Goal: Task Accomplishment & Management: Complete application form

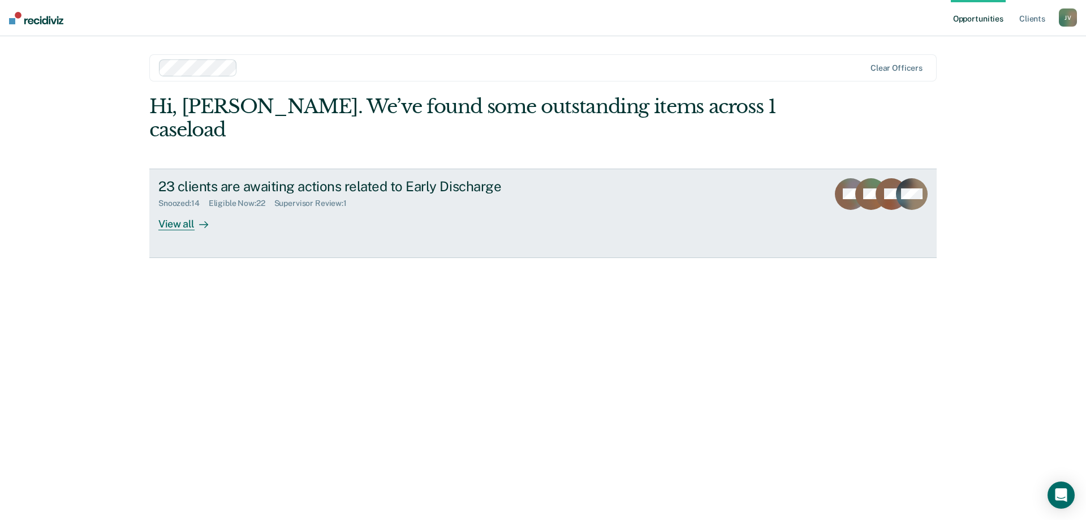
click at [187, 208] on div "View all" at bounding box center [189, 219] width 63 height 22
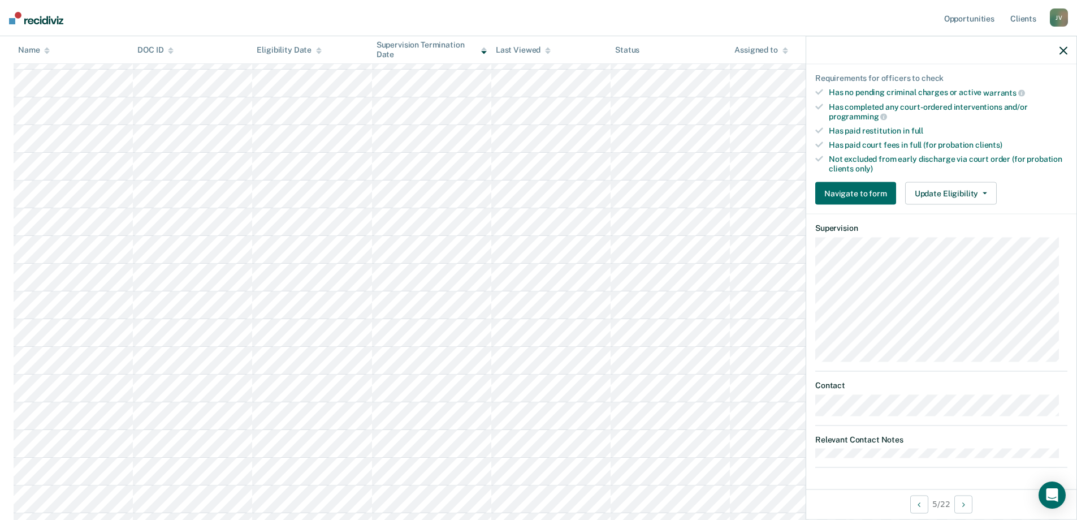
scroll to position [384, 0]
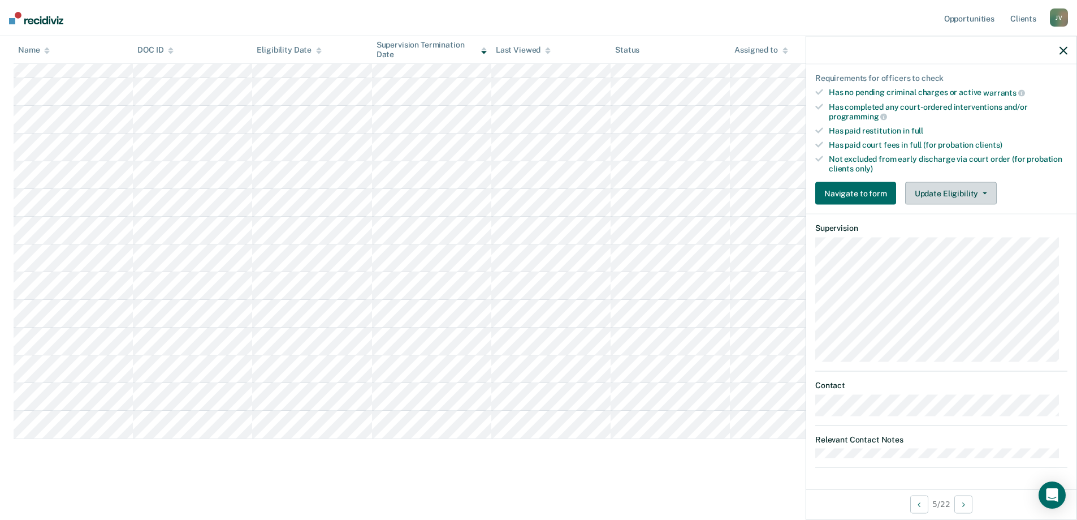
click at [934, 196] on button "Update Eligibility" at bounding box center [951, 193] width 92 height 23
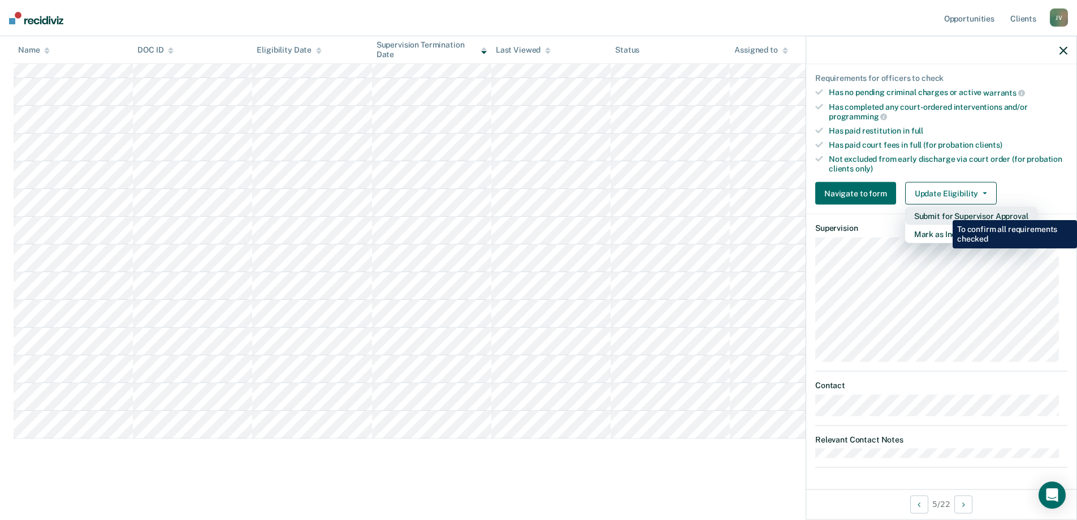
click at [944, 211] on button "Submit for Supervisor Approval" at bounding box center [971, 216] width 132 height 18
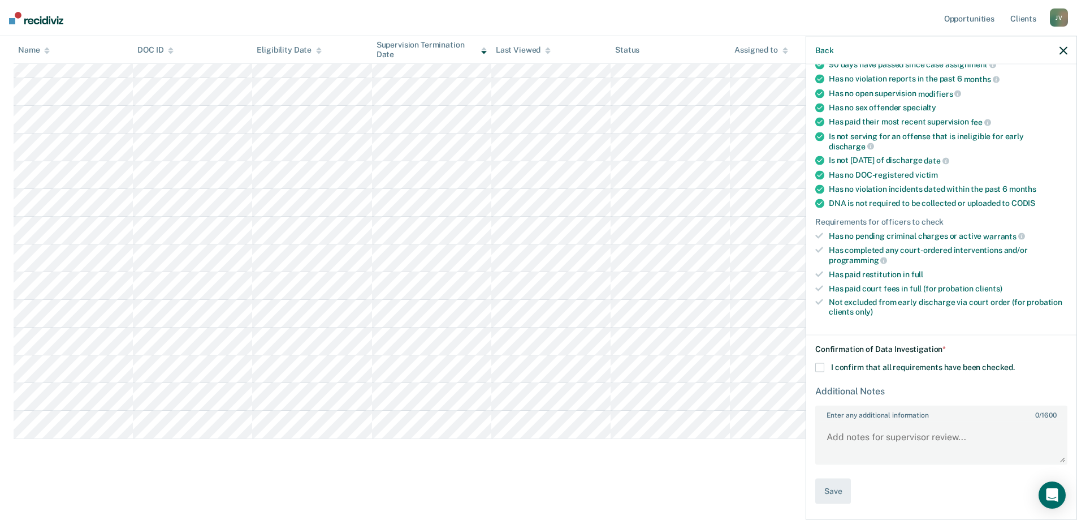
scroll to position [120, 0]
click at [815, 373] on div "HJ Early Discharge Eligible Now Requirements validated by data from ICON Is on …" at bounding box center [941, 290] width 270 height 452
click at [819, 364] on span at bounding box center [819, 368] width 9 height 9
click at [1015, 364] on input "I confirm that all requirements have been checked." at bounding box center [1015, 364] width 0 height 0
drag, startPoint x: 817, startPoint y: 489, endPoint x: 824, endPoint y: 489, distance: 7.9
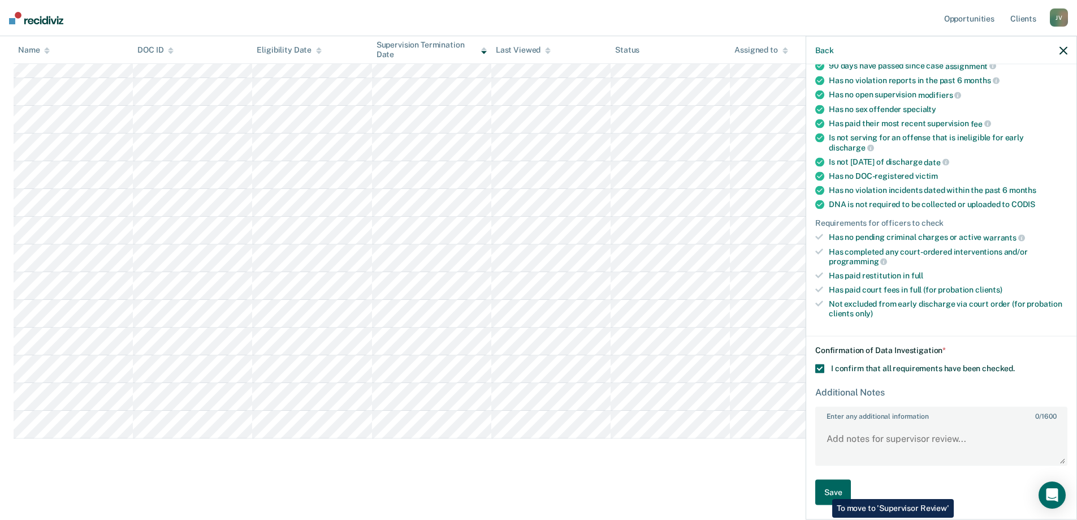
click at [817, 488] on button "Save" at bounding box center [833, 492] width 36 height 25
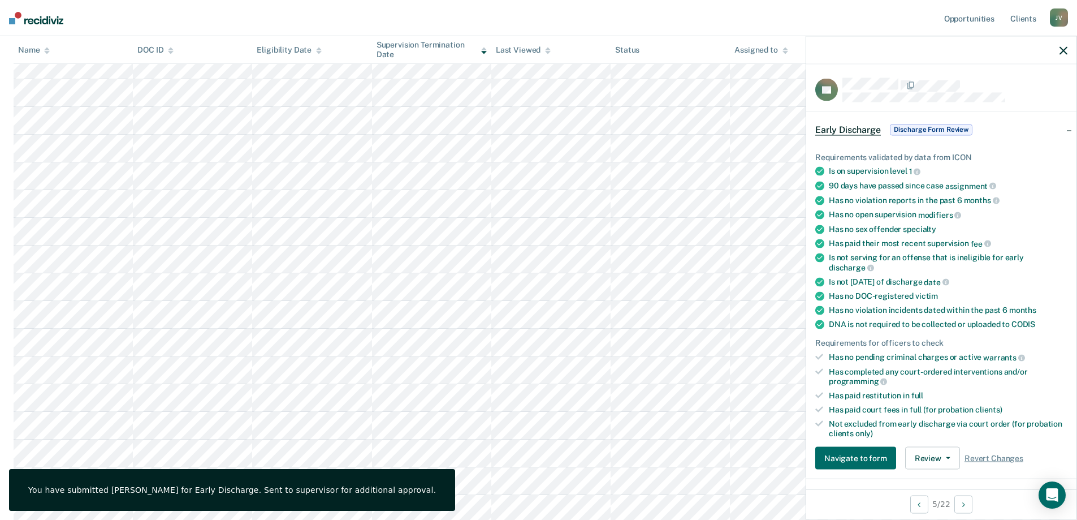
scroll to position [170, 0]
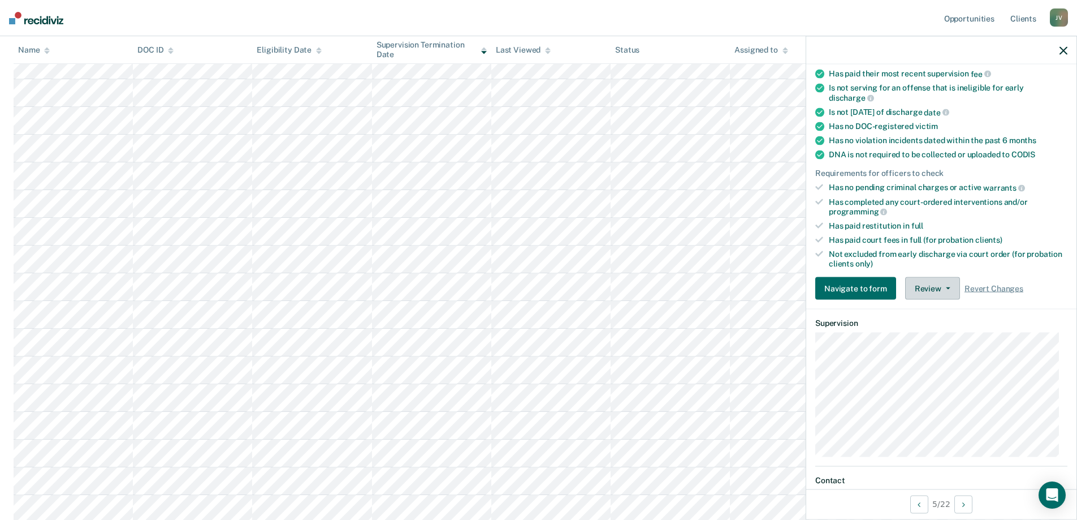
click at [940, 290] on button "Review" at bounding box center [932, 288] width 55 height 23
click at [1040, 277] on div "Navigate to form Review Approve Discharge and Forms Mark as Ineligible Revert C…" at bounding box center [941, 288] width 252 height 23
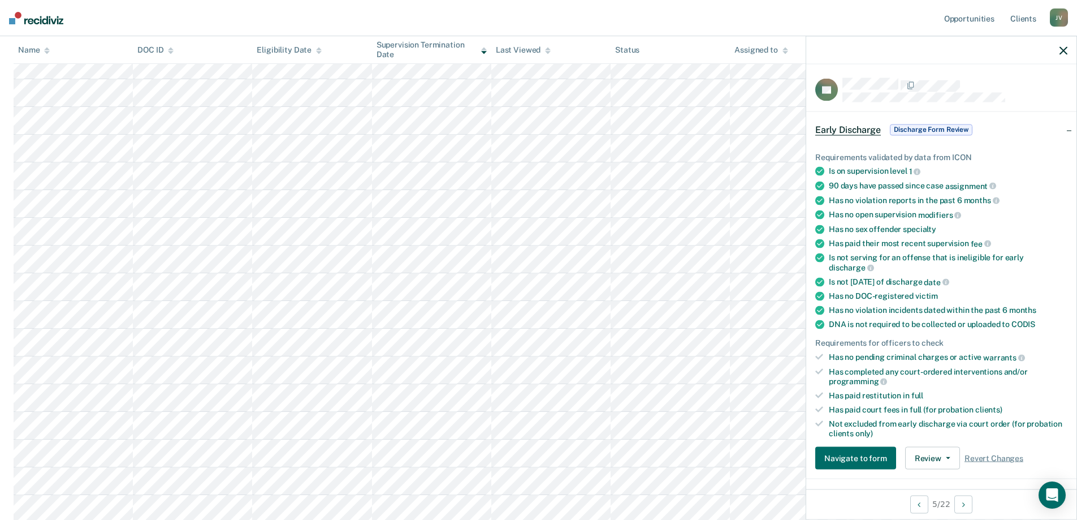
scroll to position [0, 0]
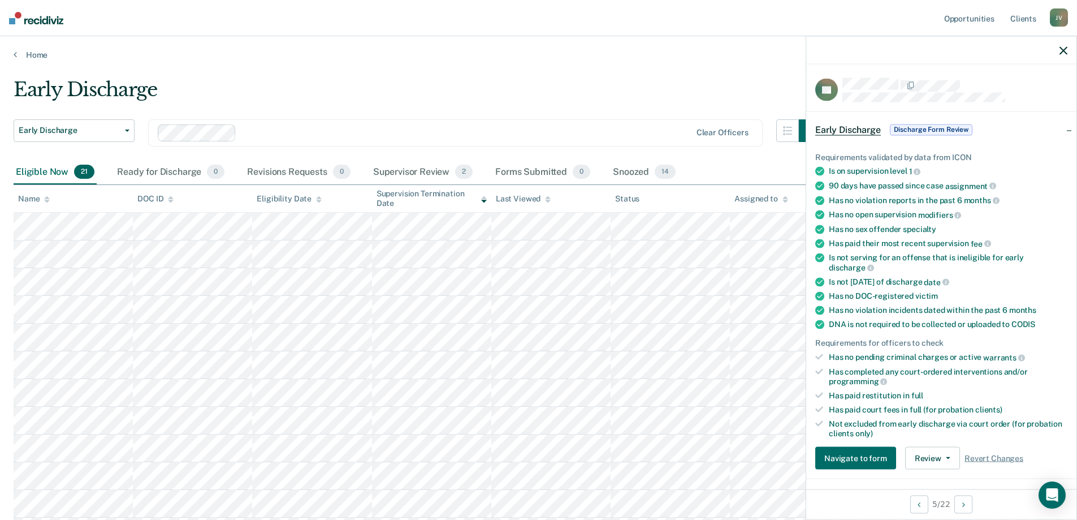
click at [1065, 45] on button "button" at bounding box center [1064, 50] width 8 height 10
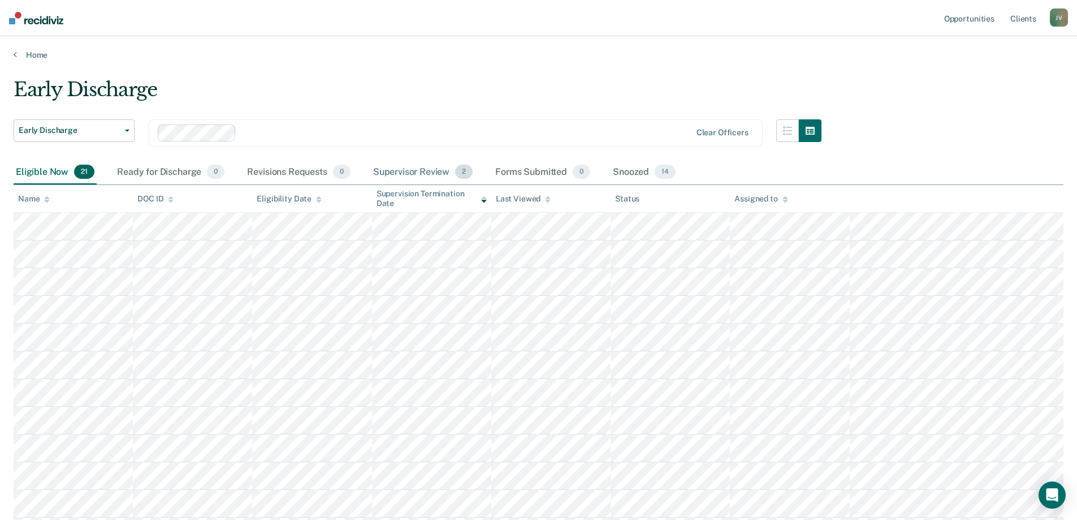
click at [431, 170] on div "Supervisor Review 2" at bounding box center [423, 172] width 105 height 25
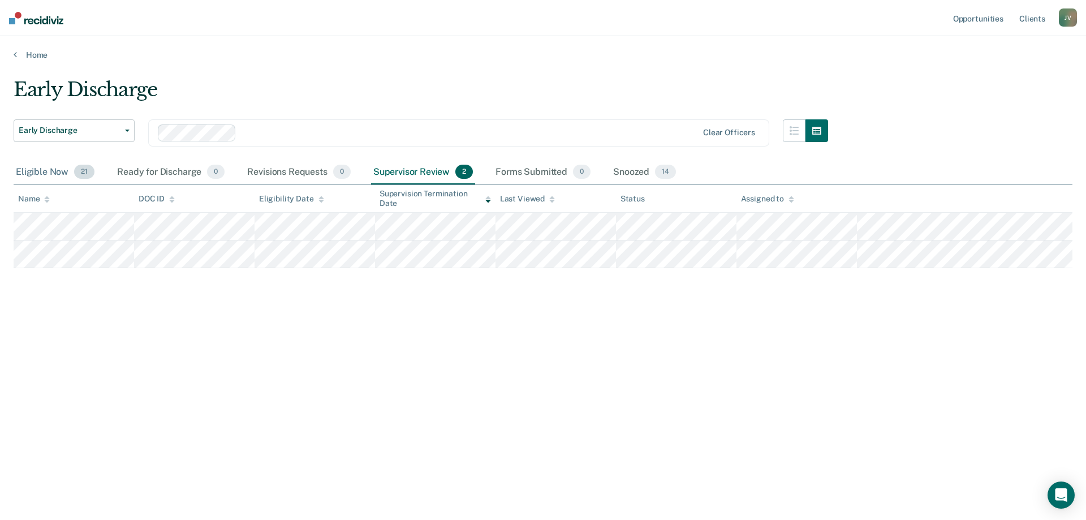
click at [52, 171] on div "Eligible Now 21" at bounding box center [55, 172] width 83 height 25
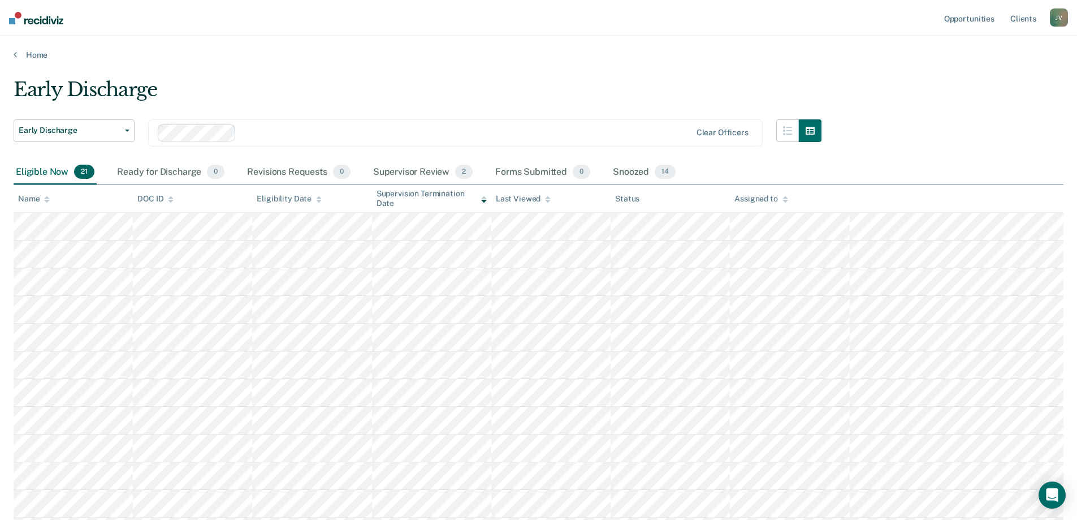
click at [301, 201] on div "Eligibility Date" at bounding box center [289, 199] width 65 height 10
click at [316, 198] on icon at bounding box center [319, 199] width 6 height 7
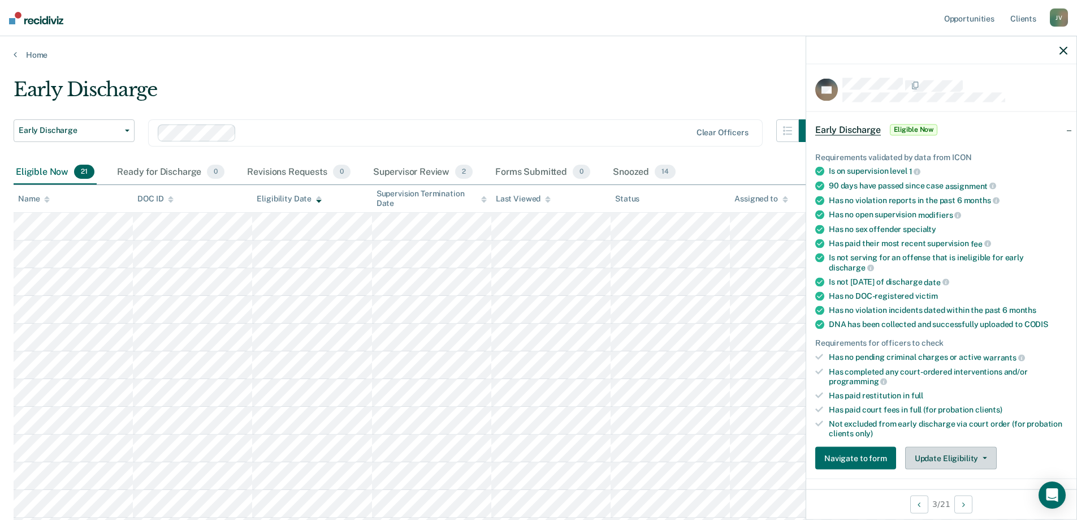
click at [930, 458] on button "Update Eligibility" at bounding box center [951, 458] width 92 height 23
click at [1000, 478] on button "Submit for Supervisor Approval" at bounding box center [971, 481] width 132 height 18
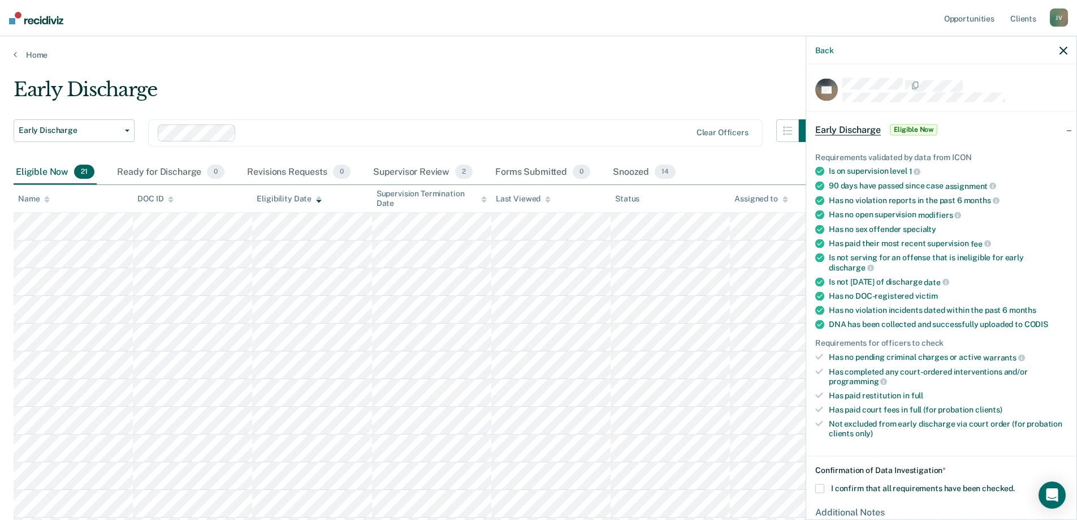
scroll to position [113, 0]
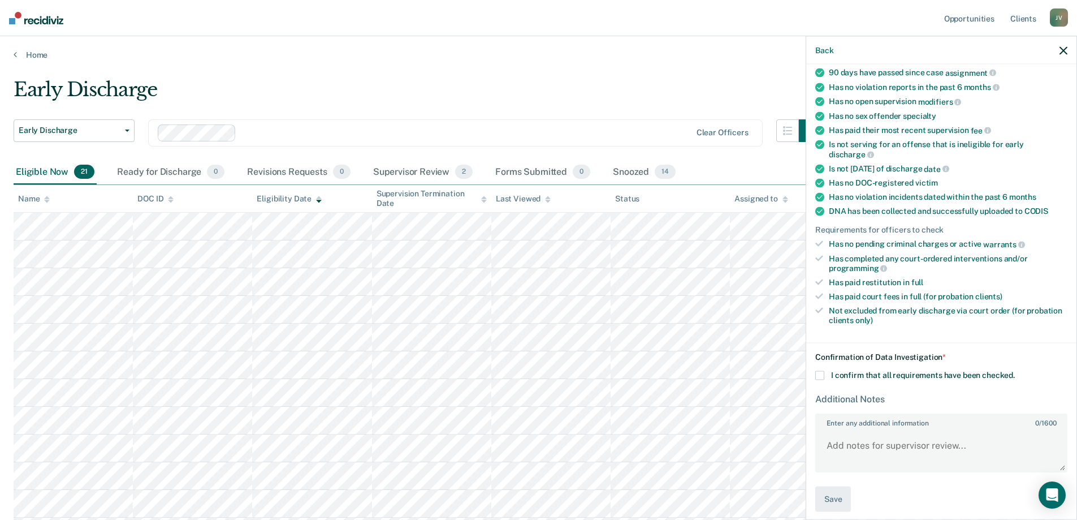
click at [820, 369] on div "Confirmation of Data Investigation * I confirm that all requirements have been …" at bounding box center [941, 431] width 252 height 159
click at [820, 371] on span at bounding box center [819, 375] width 9 height 9
click at [1015, 371] on input "I confirm that all requirements have been checked." at bounding box center [1015, 371] width 0 height 0
click at [837, 496] on button "Save" at bounding box center [833, 498] width 36 height 25
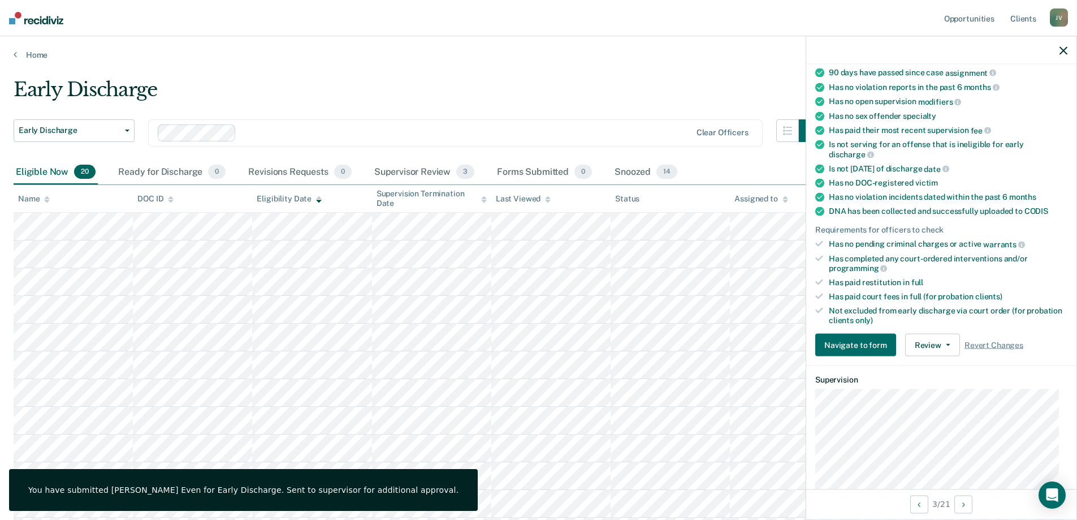
click at [1064, 48] on icon "button" at bounding box center [1064, 50] width 8 height 8
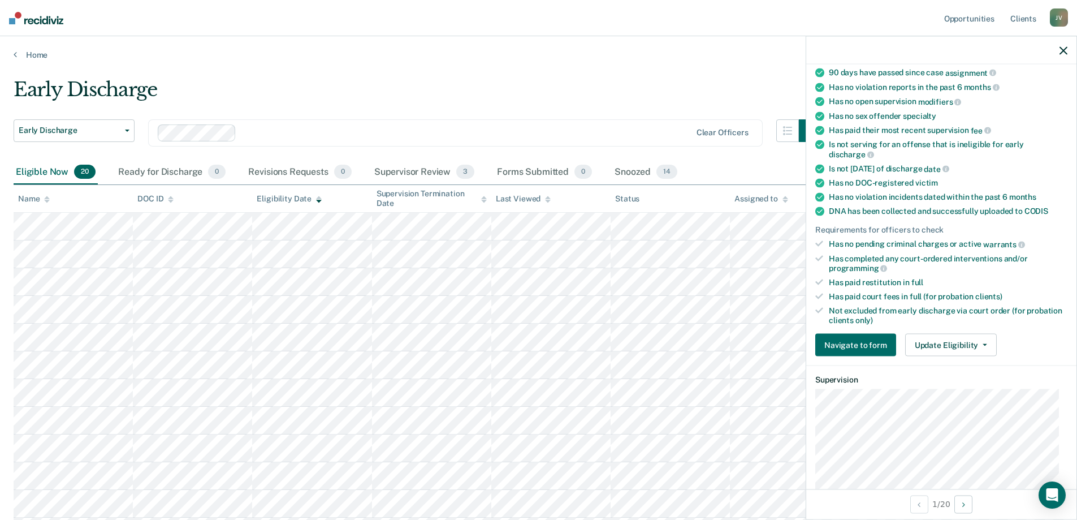
scroll to position [170, 0]
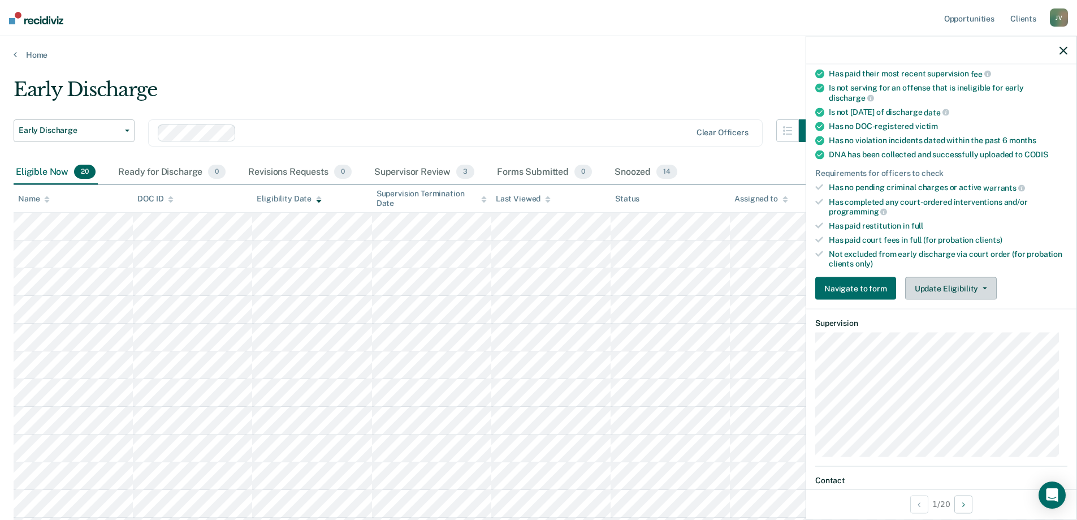
click at [973, 282] on button "Update Eligibility" at bounding box center [951, 288] width 92 height 23
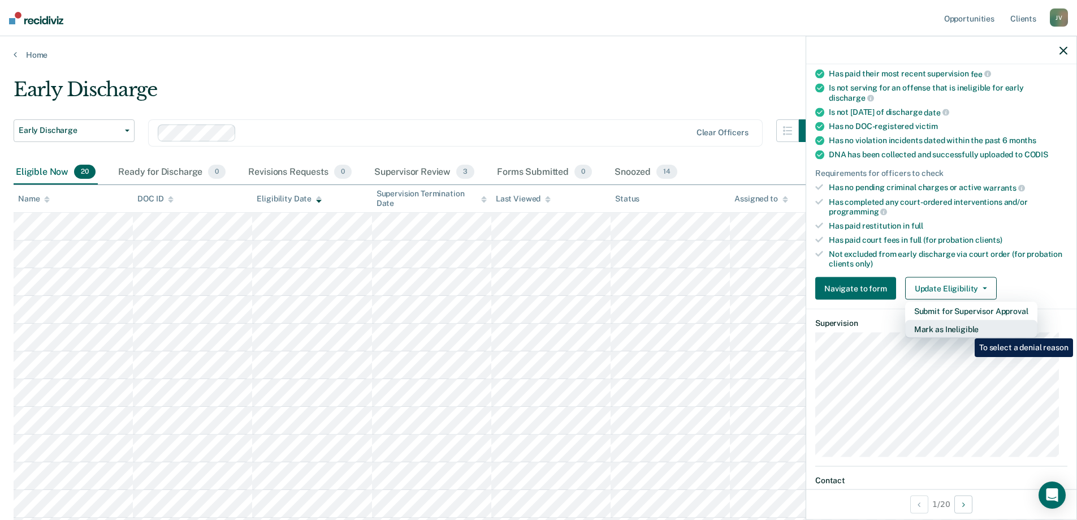
click at [966, 329] on button "Mark as Ineligible" at bounding box center [971, 329] width 132 height 18
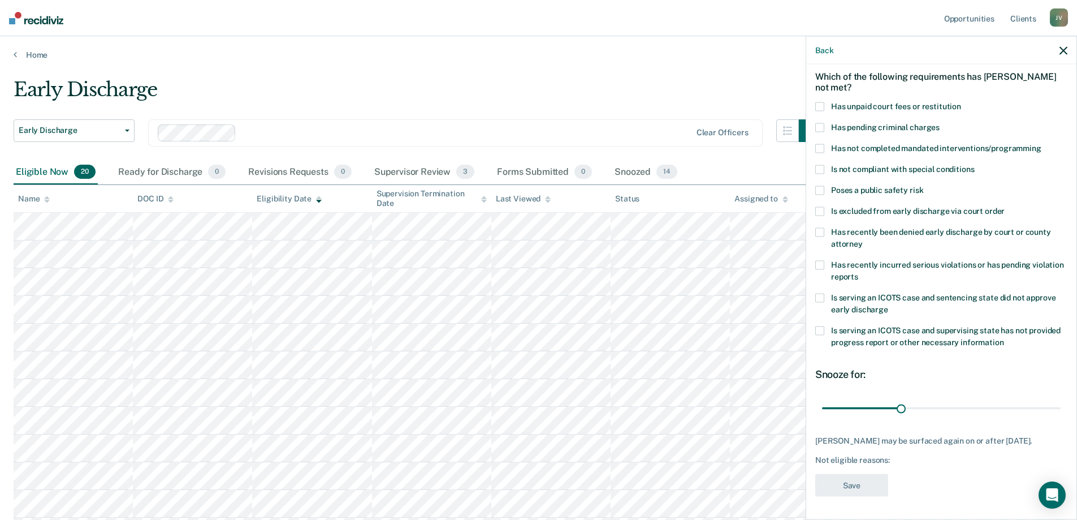
scroll to position [57, 0]
drag, startPoint x: 900, startPoint y: 400, endPoint x: 1055, endPoint y: 404, distance: 155.6
type input "90"
click at [1055, 404] on input "range" at bounding box center [941, 408] width 239 height 20
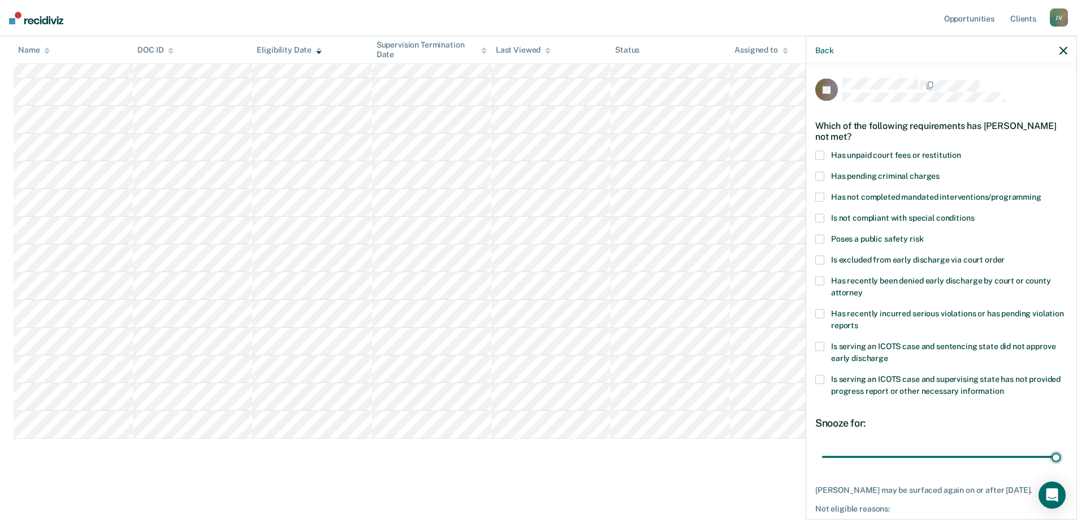
scroll to position [215, 0]
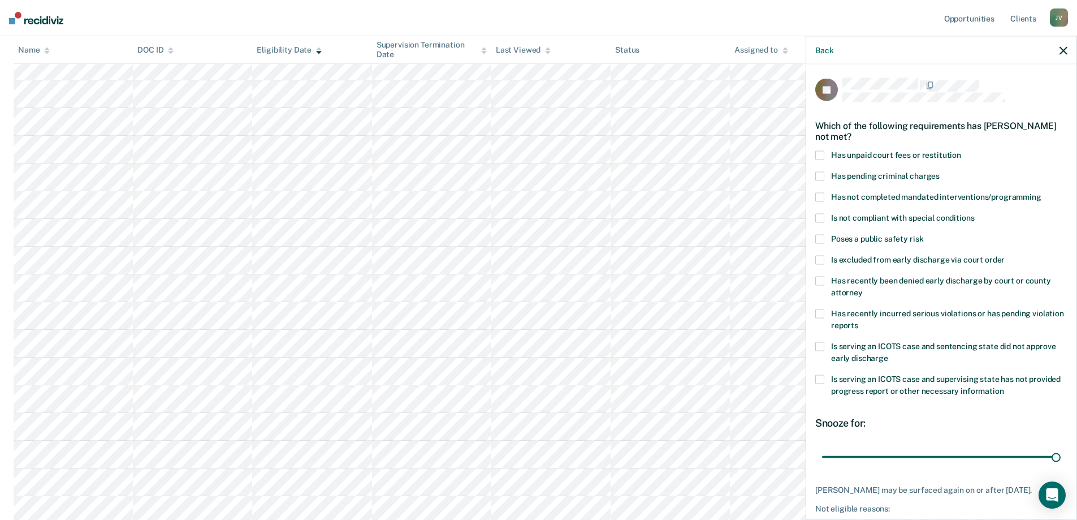
click at [824, 378] on span at bounding box center [819, 379] width 9 height 9
click at [827, 376] on label "Is serving an ICOTS case and supervising state has not provided progress report…" at bounding box center [941, 387] width 252 height 24
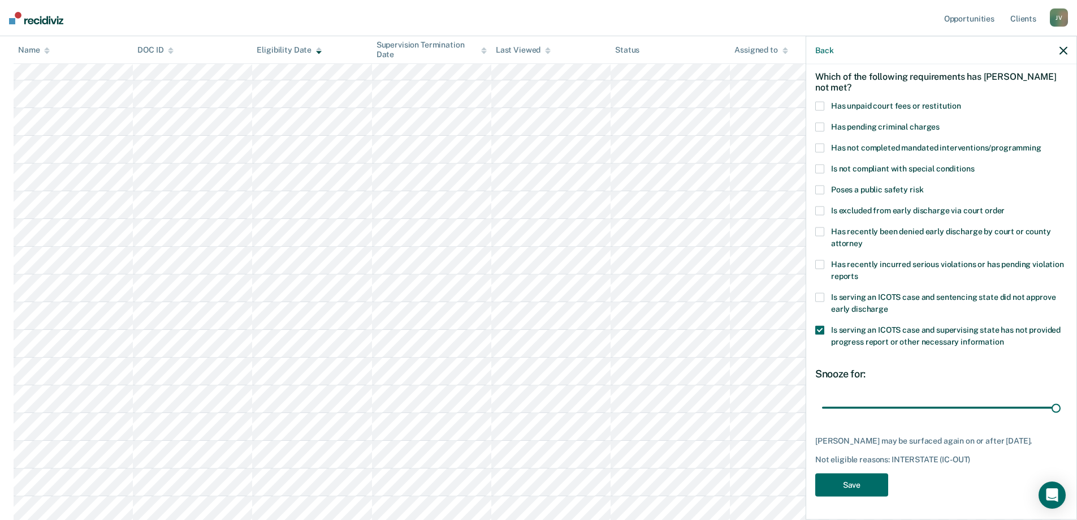
scroll to position [57, 0]
click at [882, 480] on button "Save" at bounding box center [851, 484] width 73 height 23
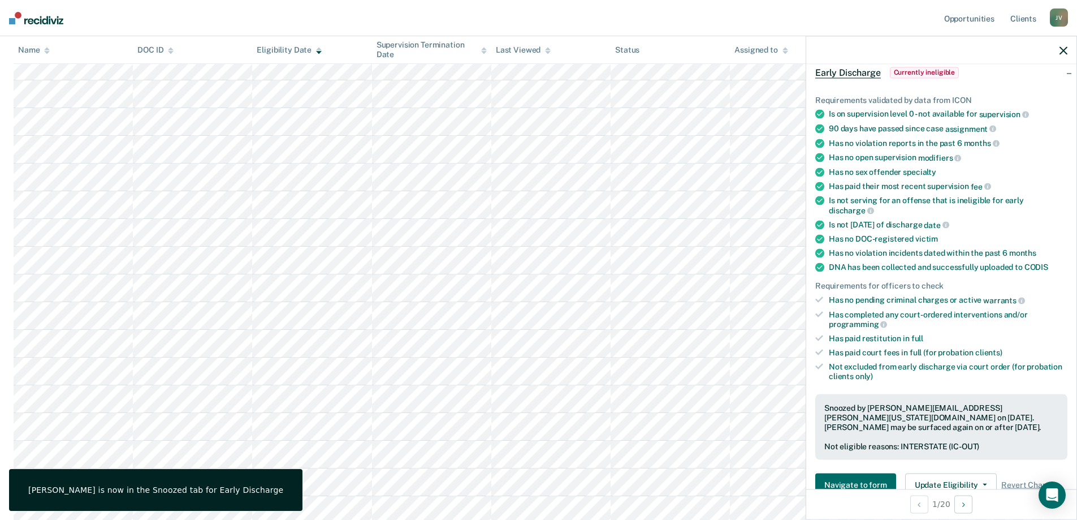
click at [1068, 46] on div at bounding box center [941, 50] width 270 height 28
click at [1065, 49] on icon "button" at bounding box center [1064, 50] width 8 height 8
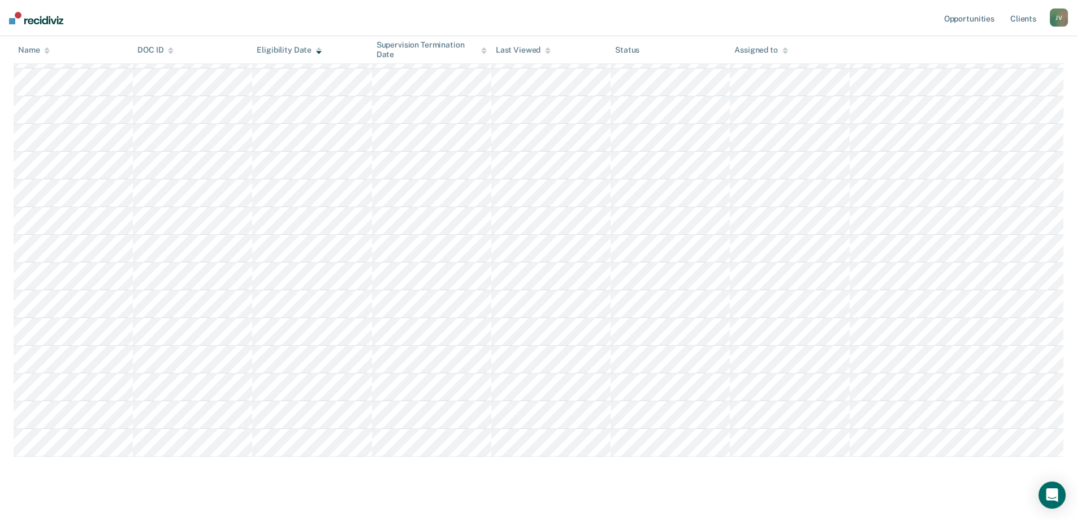
scroll to position [301, 0]
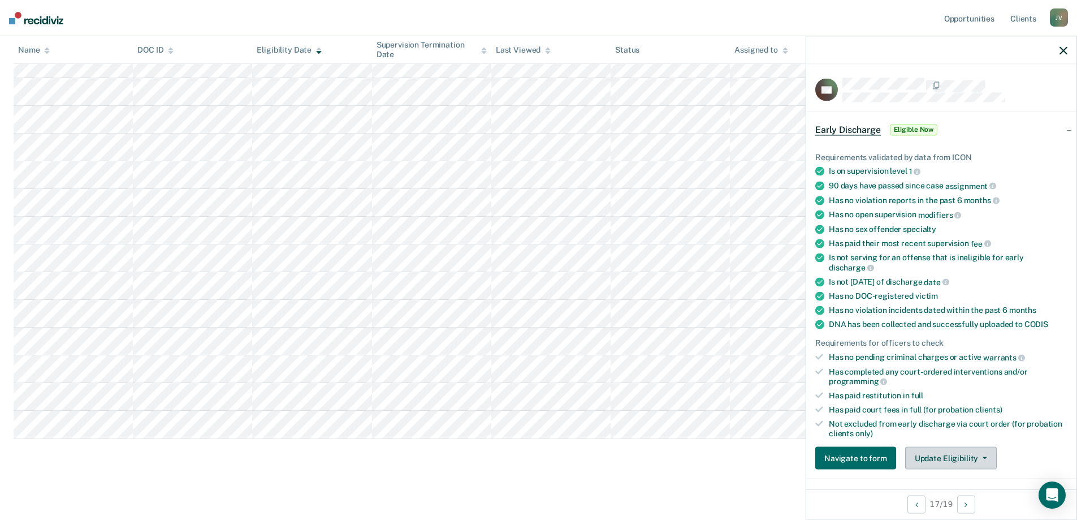
click at [975, 459] on button "Update Eligibility" at bounding box center [951, 458] width 92 height 23
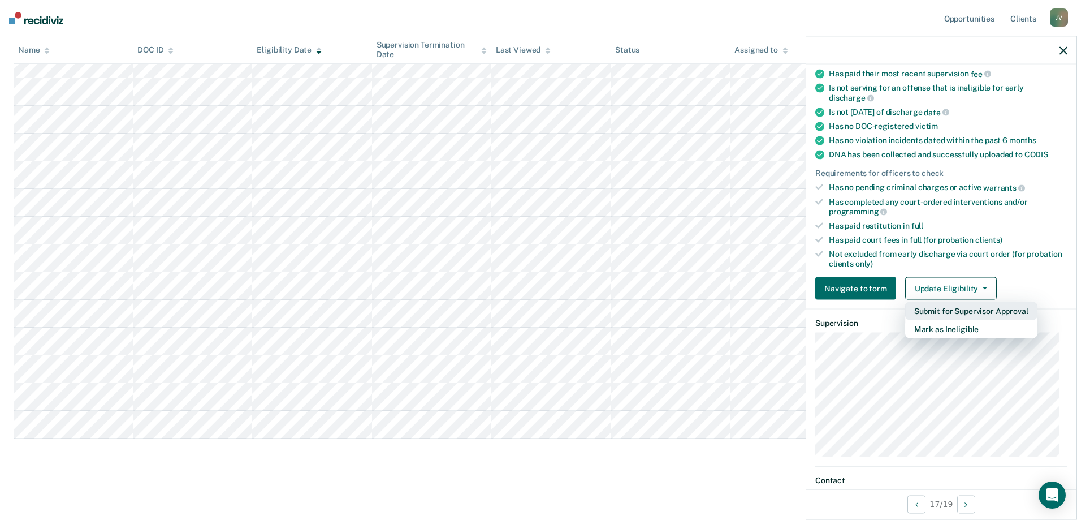
scroll to position [226, 0]
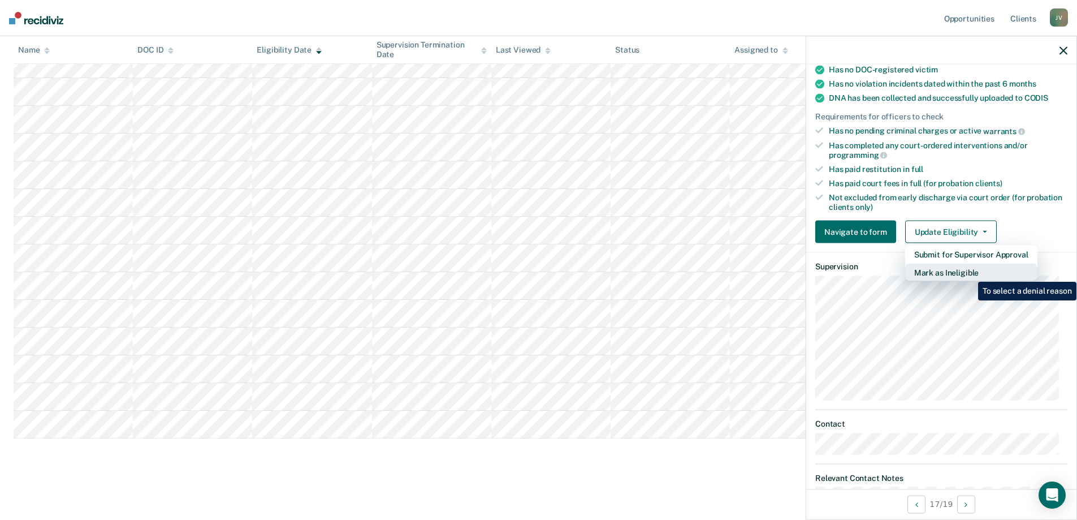
click at [970, 273] on button "Mark as Ineligible" at bounding box center [971, 273] width 132 height 18
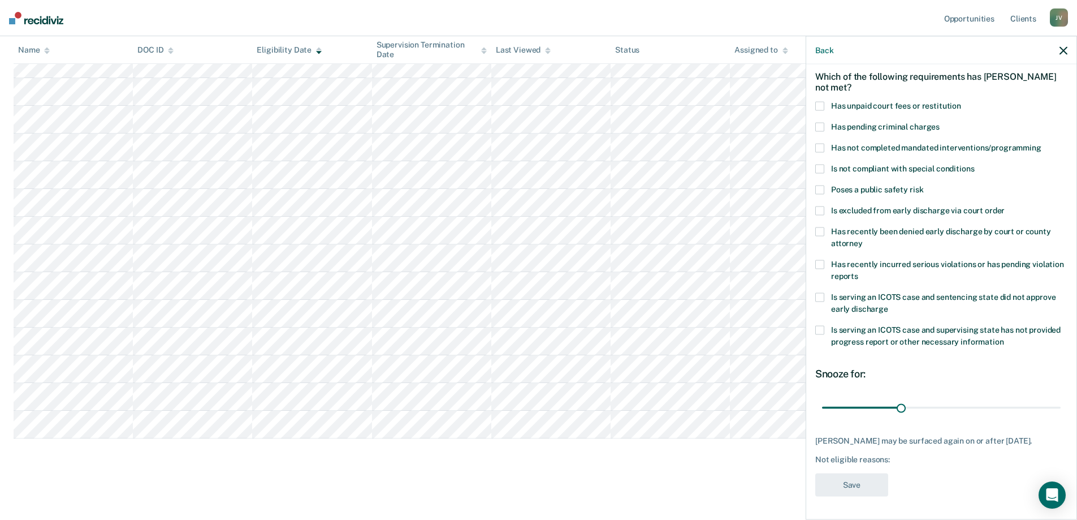
click at [887, 122] on span "Has pending criminal charges" at bounding box center [885, 126] width 109 height 9
click at [844, 489] on button "Save" at bounding box center [851, 484] width 73 height 23
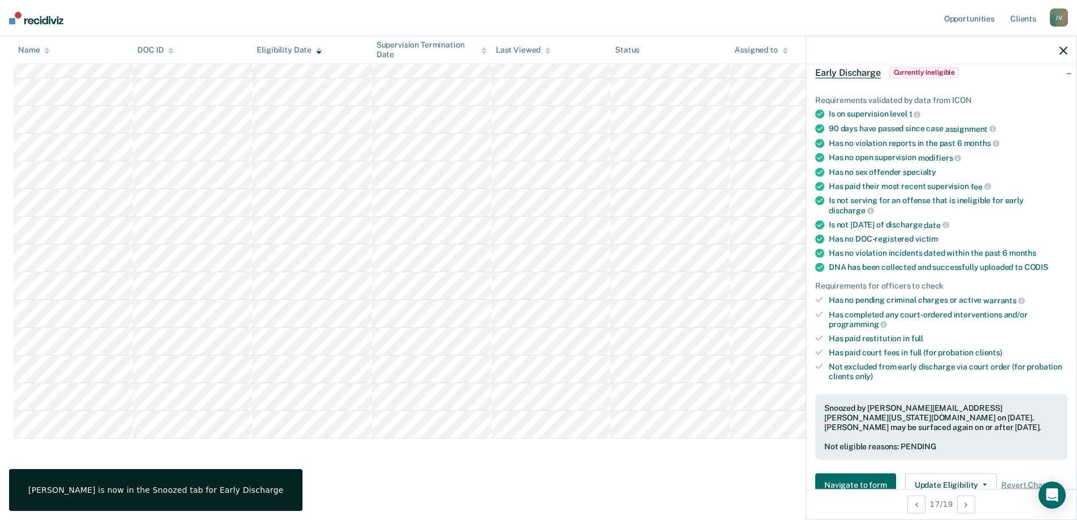
click at [1062, 51] on icon "button" at bounding box center [1064, 50] width 8 height 8
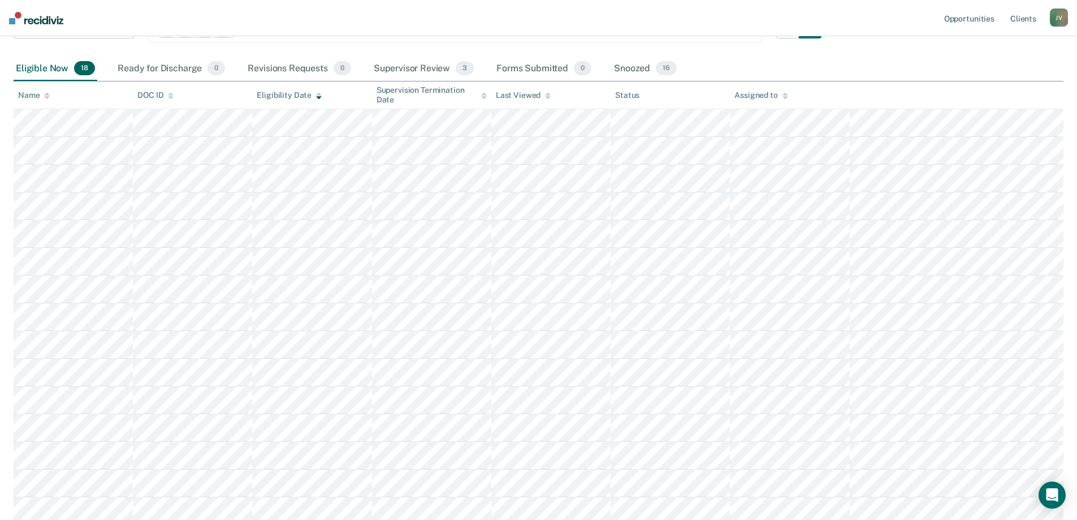
scroll to position [47, 0]
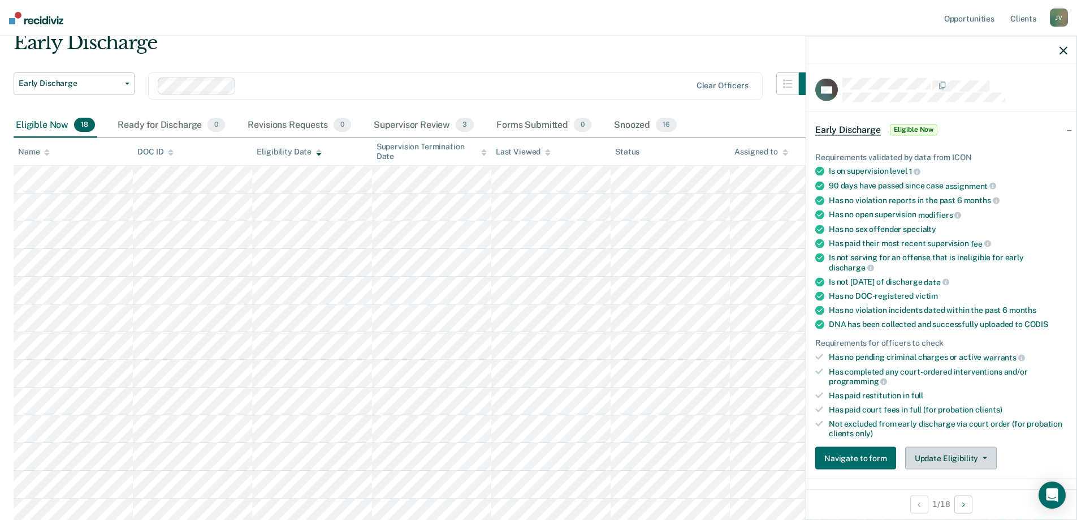
click at [967, 453] on button "Update Eligibility" at bounding box center [951, 458] width 92 height 23
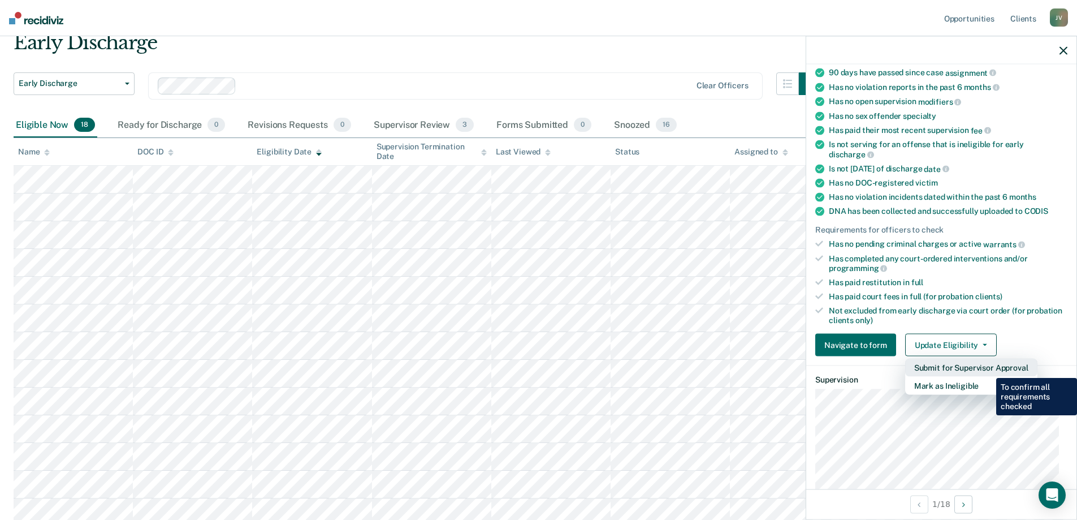
click at [988, 369] on button "Submit for Supervisor Approval" at bounding box center [971, 368] width 132 height 18
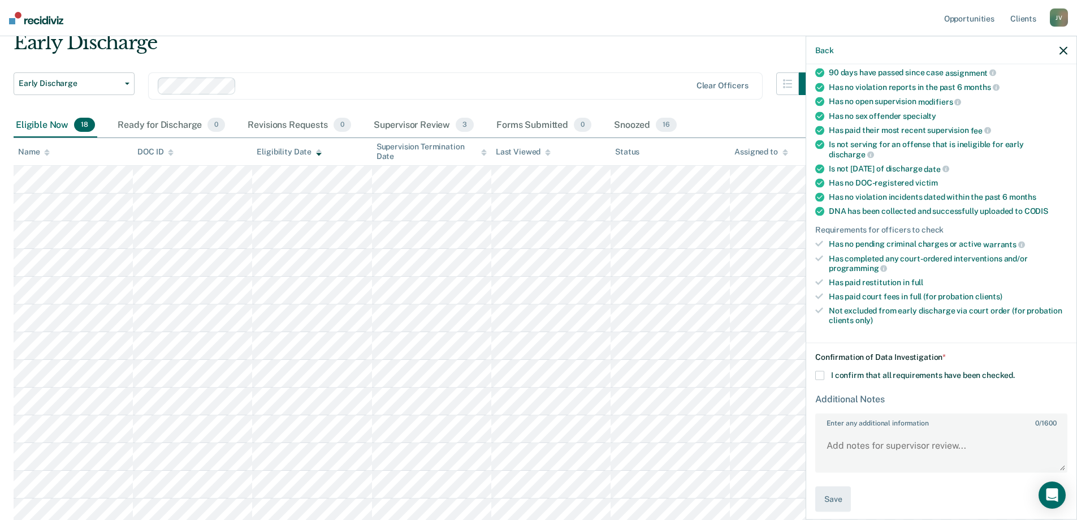
click at [820, 377] on span at bounding box center [819, 375] width 9 height 9
click at [1015, 371] on input "I confirm that all requirements have been checked." at bounding box center [1015, 371] width 0 height 0
click at [840, 499] on button "Save" at bounding box center [833, 498] width 36 height 25
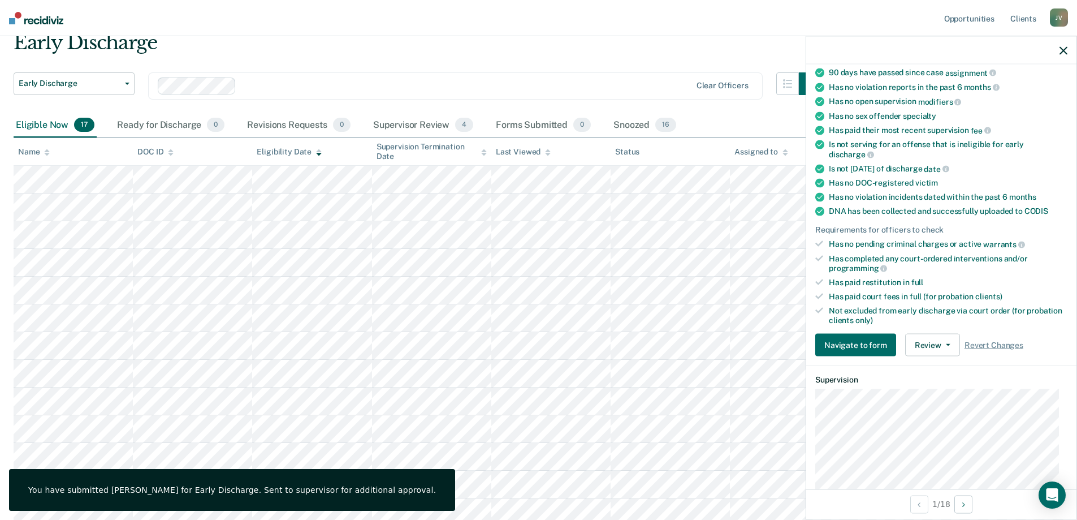
click at [1064, 47] on icon "button" at bounding box center [1064, 50] width 8 height 8
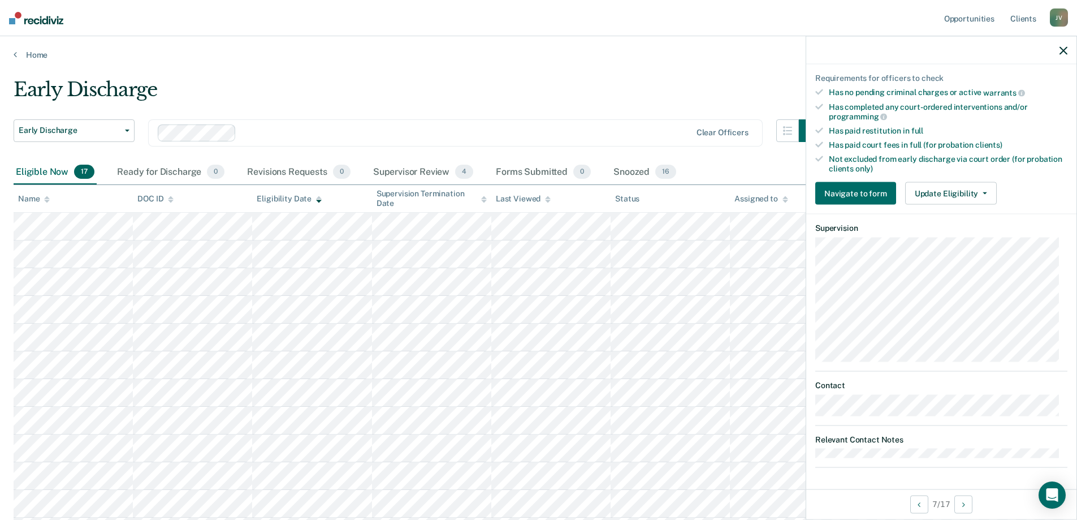
scroll to position [226, 0]
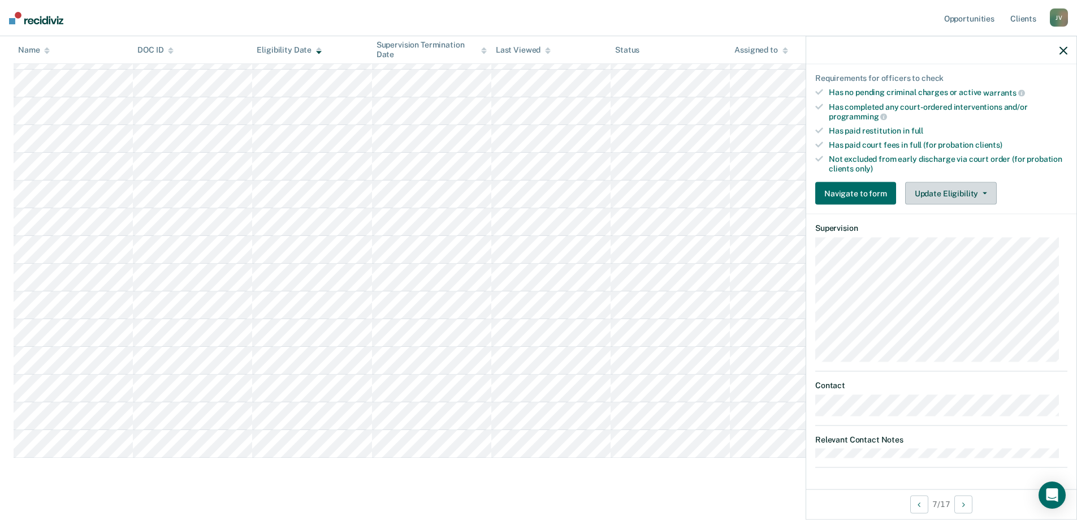
click at [963, 189] on button "Update Eligibility" at bounding box center [951, 193] width 92 height 23
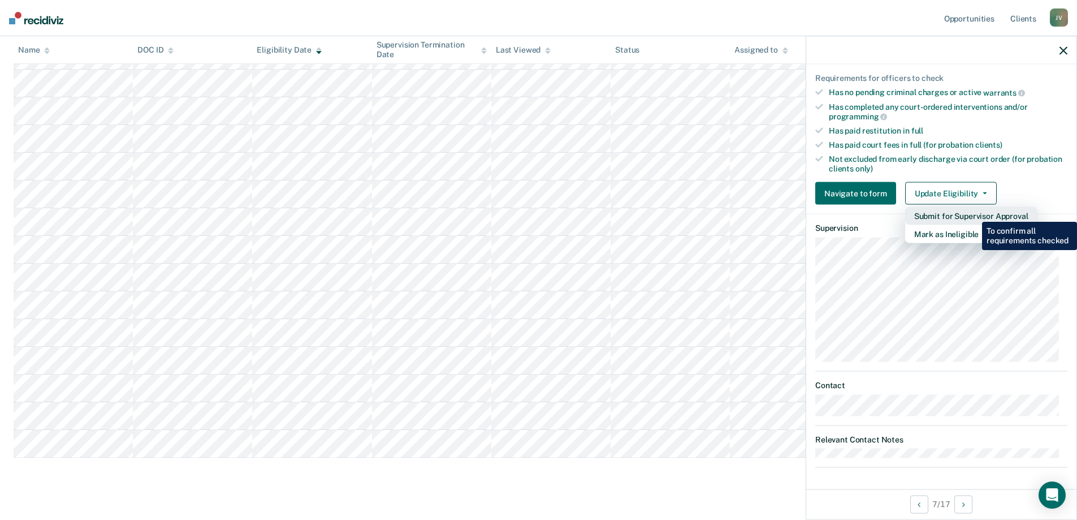
click at [974, 213] on button "Submit for Supervisor Approval" at bounding box center [971, 216] width 132 height 18
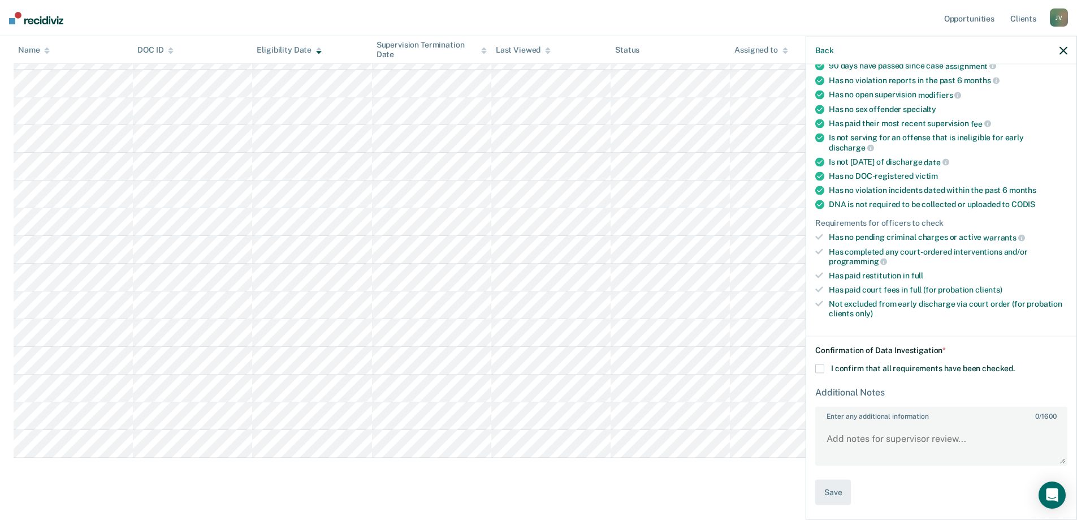
click at [826, 370] on label "I confirm that all requirements have been checked." at bounding box center [941, 368] width 252 height 9
click at [1015, 364] on input "I confirm that all requirements have been checked." at bounding box center [1015, 364] width 0 height 0
click at [830, 494] on button "Save" at bounding box center [833, 492] width 36 height 25
